Goal: Task Accomplishment & Management: Manage account settings

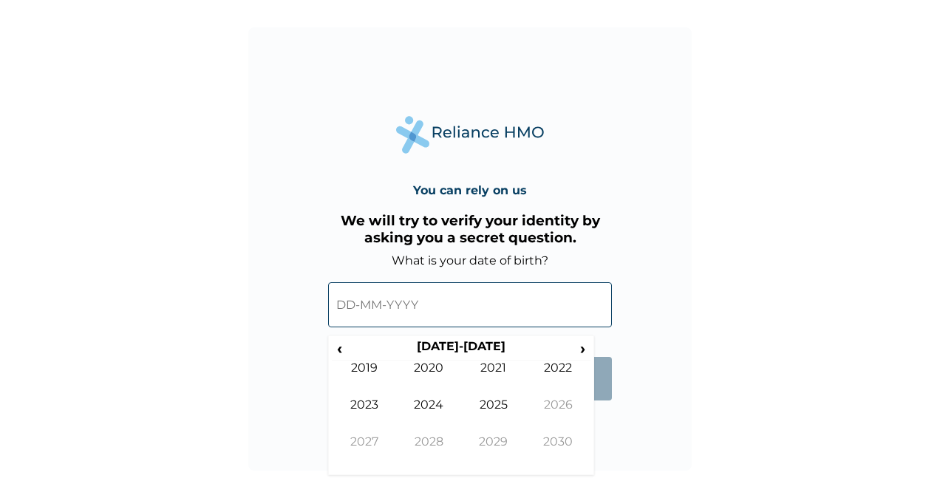
click at [344, 302] on input "text" at bounding box center [470, 304] width 284 height 45
click at [341, 350] on span "‹" at bounding box center [340, 348] width 16 height 18
click at [497, 367] on td "1991" at bounding box center [493, 379] width 65 height 37
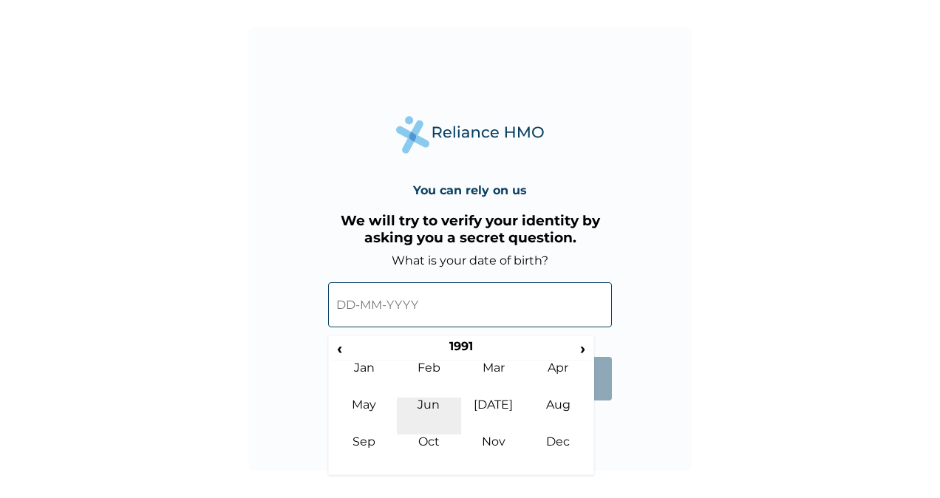
click at [422, 410] on td "Jun" at bounding box center [429, 416] width 65 height 37
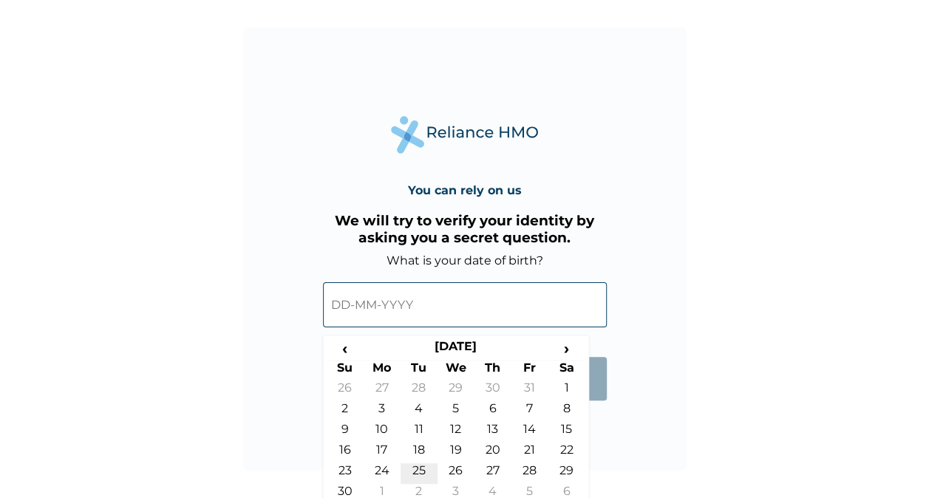
click at [414, 474] on td "25" at bounding box center [419, 473] width 37 height 21
type input "25-06-1991"
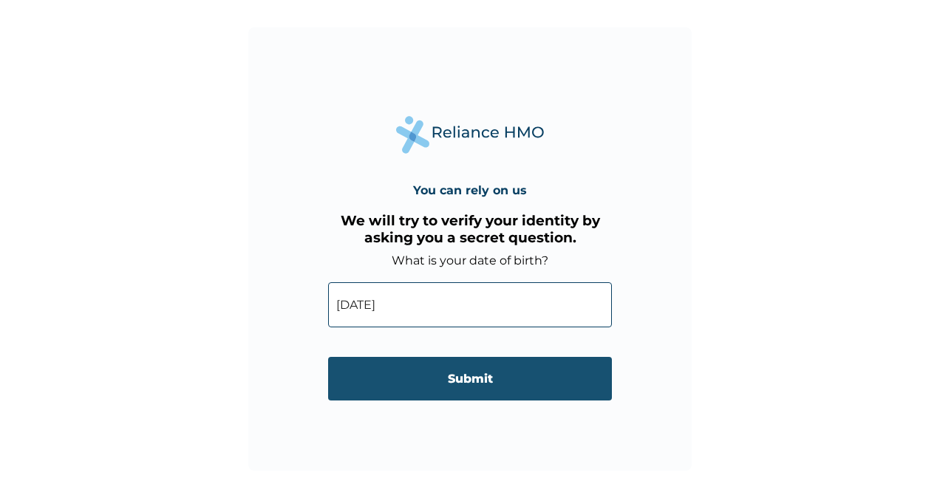
click at [455, 377] on input "Submit" at bounding box center [470, 379] width 284 height 44
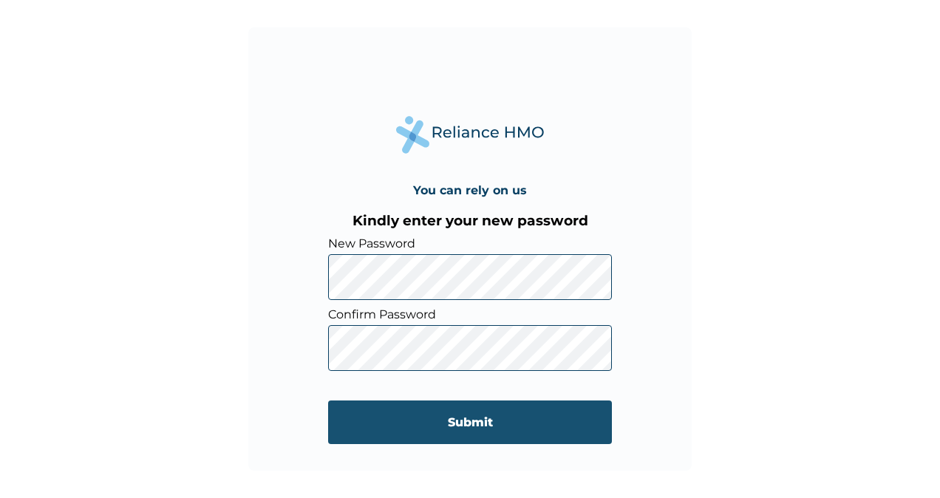
click at [472, 415] on input "Submit" at bounding box center [470, 423] width 284 height 44
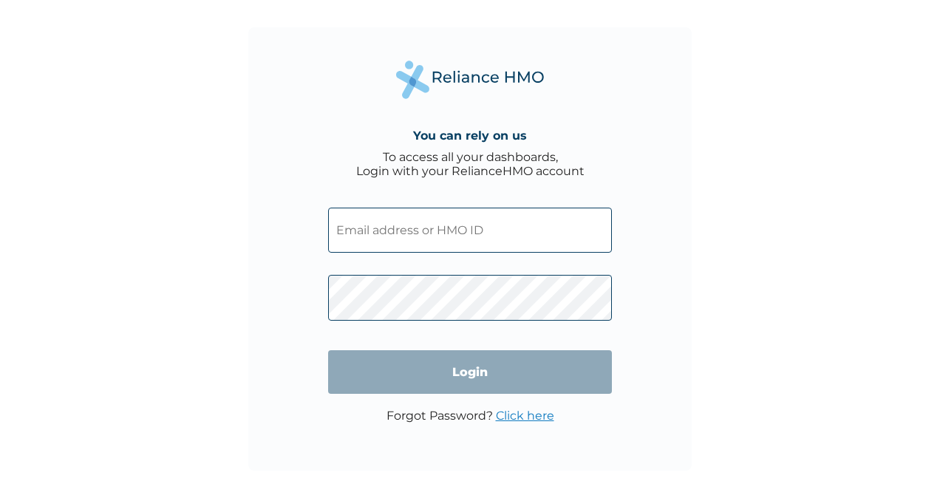
click at [373, 228] on input "text" at bounding box center [470, 230] width 284 height 45
drag, startPoint x: 171, startPoint y: 218, endPoint x: 179, endPoint y: 214, distance: 8.9
click at [171, 218] on div "You can rely on us To access all your dashboards, Login with your RelianceHMO a…" at bounding box center [470, 249] width 940 height 498
click at [355, 234] on input "text" at bounding box center [470, 230] width 284 height 45
paste input "alt/10047/a"
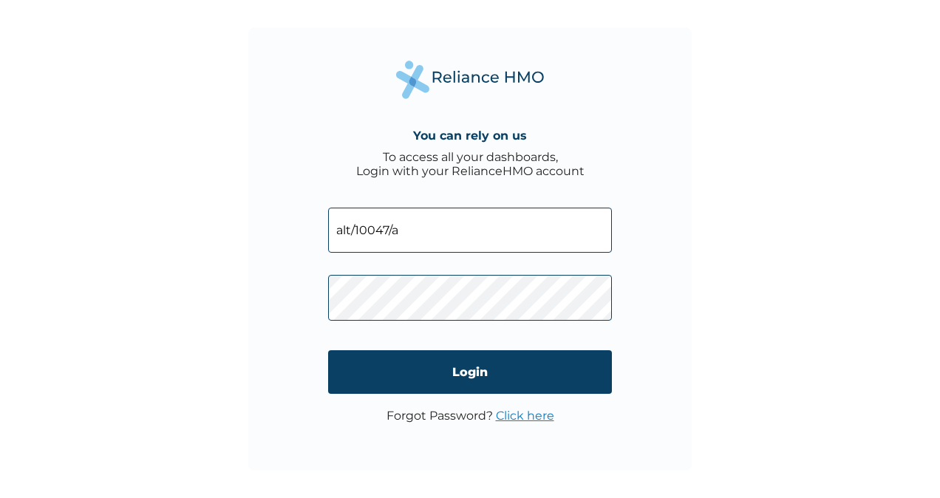
click at [343, 228] on input "alt/10047/a" at bounding box center [470, 230] width 284 height 45
click at [354, 231] on input "Alt/10047/a" at bounding box center [470, 230] width 284 height 45
click at [407, 229] on input "AlT/10047/a" at bounding box center [470, 230] width 284 height 45
type input "ALT/10047/A"
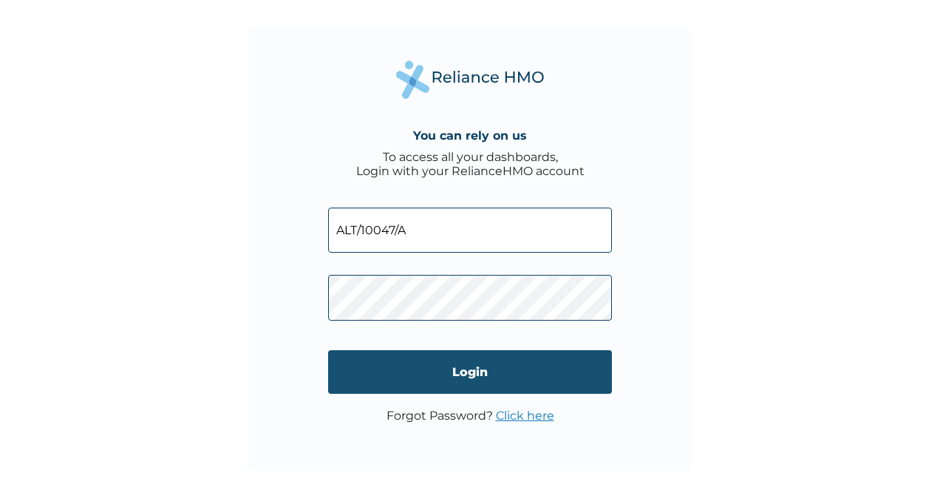
click at [474, 371] on input "Login" at bounding box center [470, 372] width 284 height 44
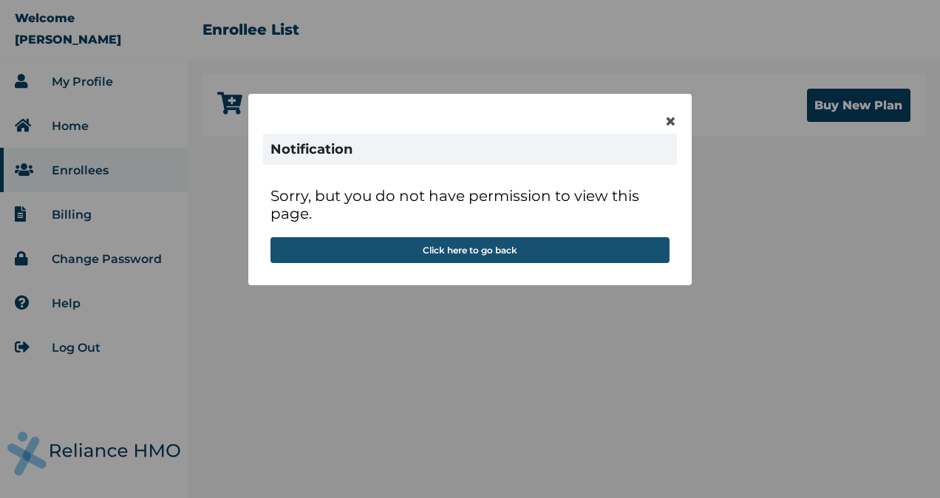
click at [484, 249] on button "Click here to go back" at bounding box center [470, 250] width 399 height 26
